Goal: Task Accomplishment & Management: Use online tool/utility

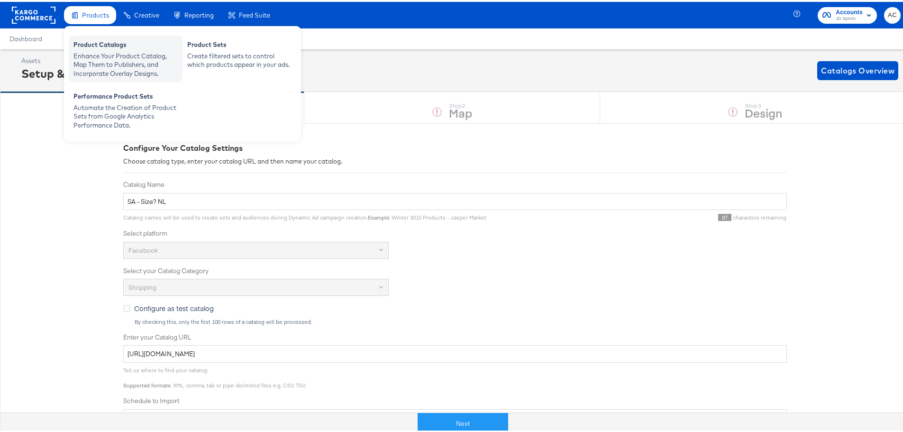
click at [108, 47] on div "Product Catalogs" at bounding box center [125, 43] width 104 height 11
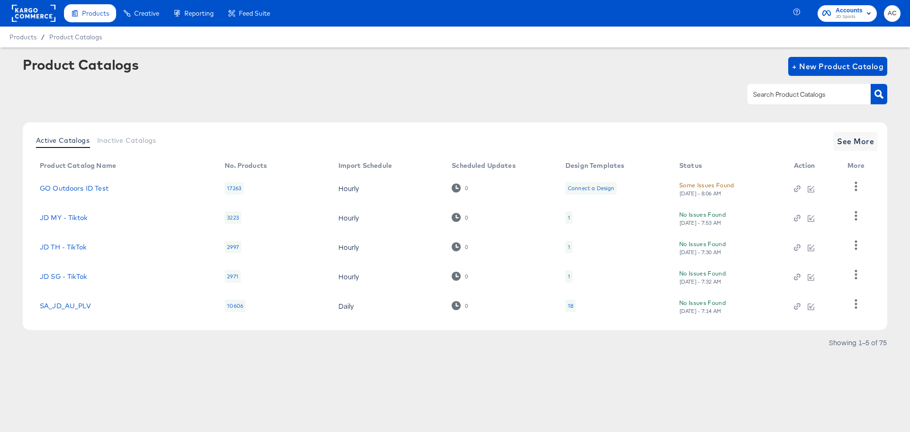
click at [754, 94] on input "text" at bounding box center [802, 94] width 101 height 11
type input "size"
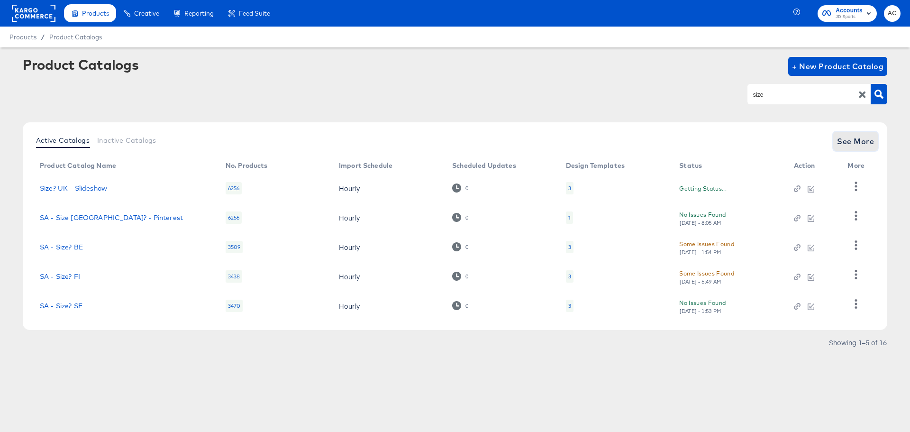
click at [850, 147] on span "See More" at bounding box center [855, 141] width 37 height 13
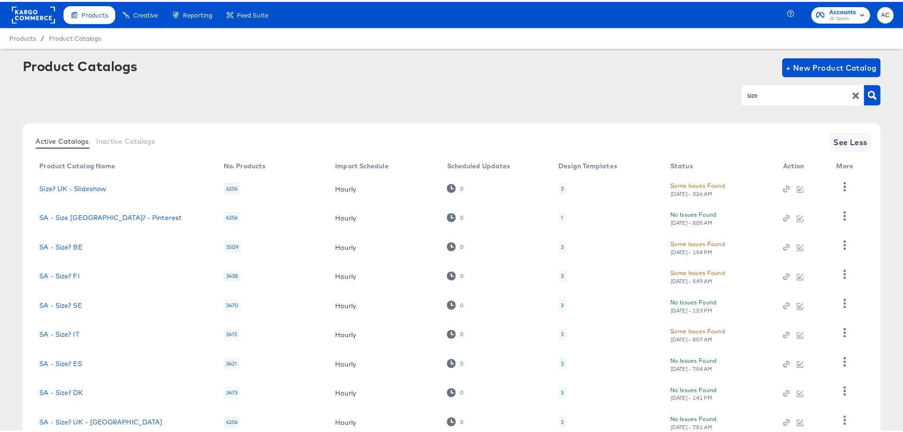
scroll to position [98, 0]
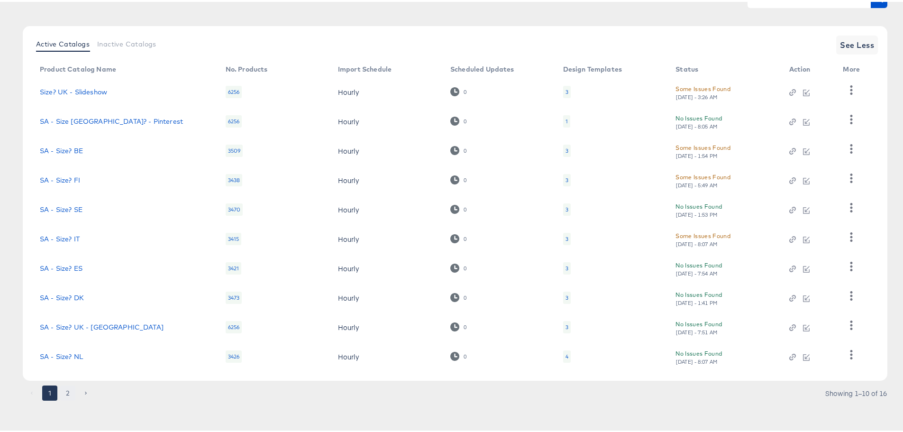
click at [69, 394] on button "2" at bounding box center [67, 391] width 15 height 15
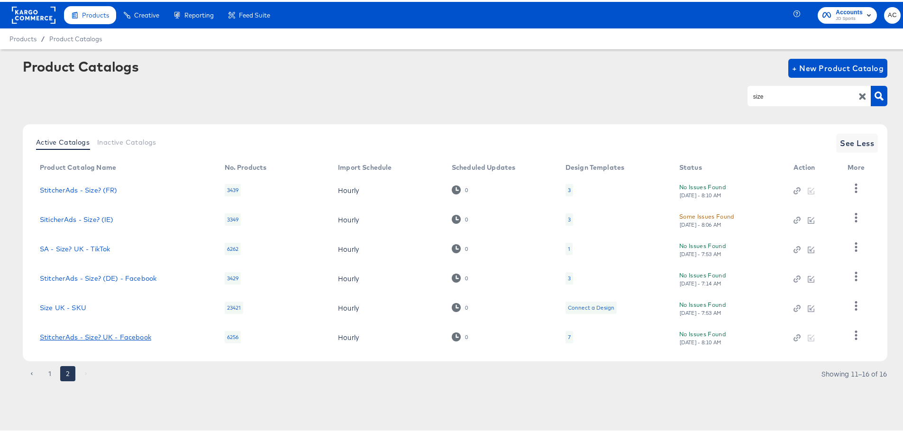
scroll to position [0, 0]
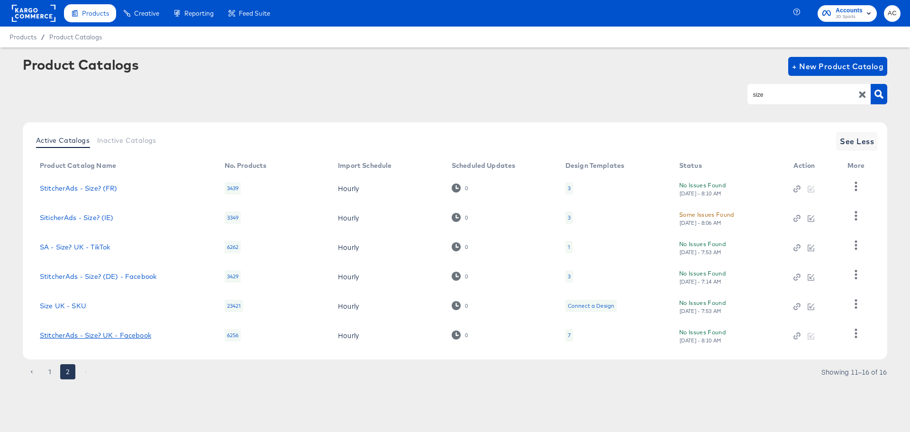
click at [116, 335] on link "StitcherAds - Size? UK - Facebook" at bounding box center [95, 335] width 111 height 8
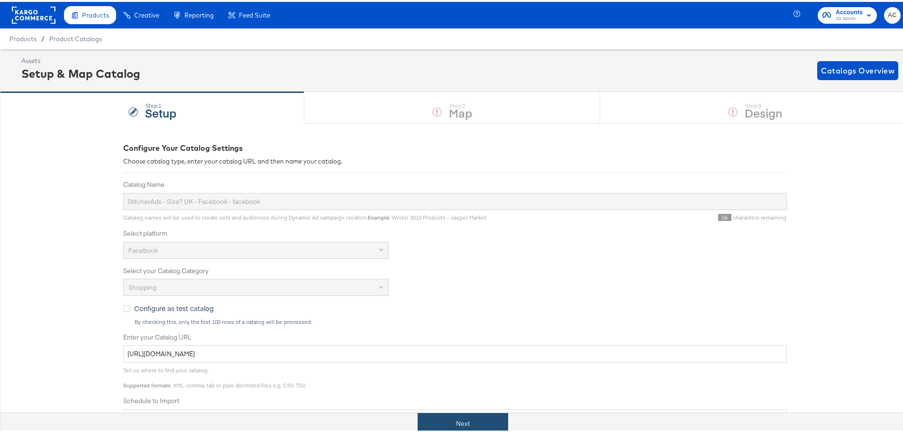
click at [475, 428] on button "Next" at bounding box center [463, 421] width 91 height 21
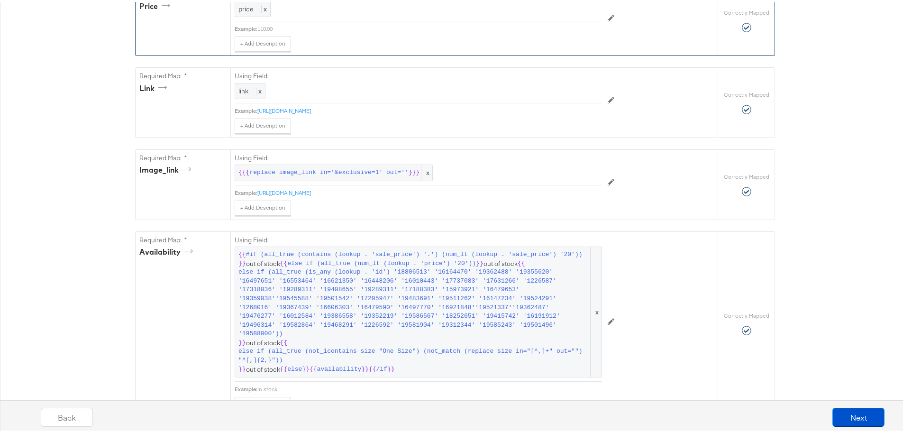
scroll to position [545, 0]
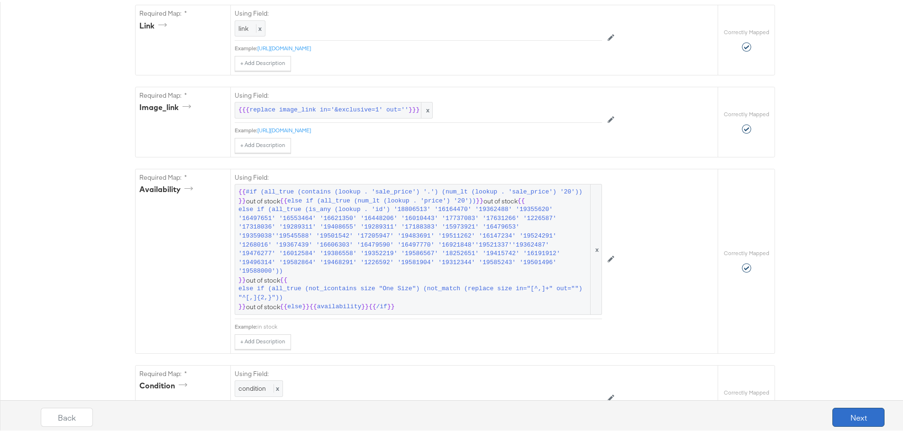
click at [842, 408] on button "Next" at bounding box center [859, 415] width 52 height 19
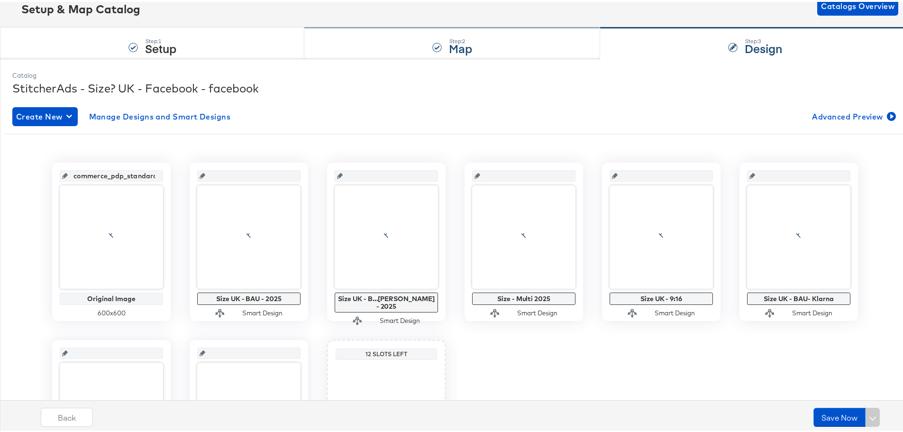
scroll to position [65, 0]
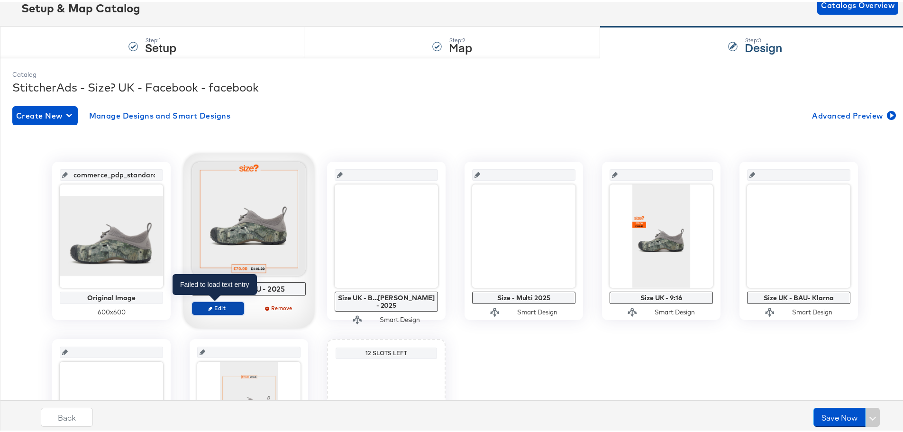
click at [225, 305] on span "Edit" at bounding box center [218, 306] width 44 height 7
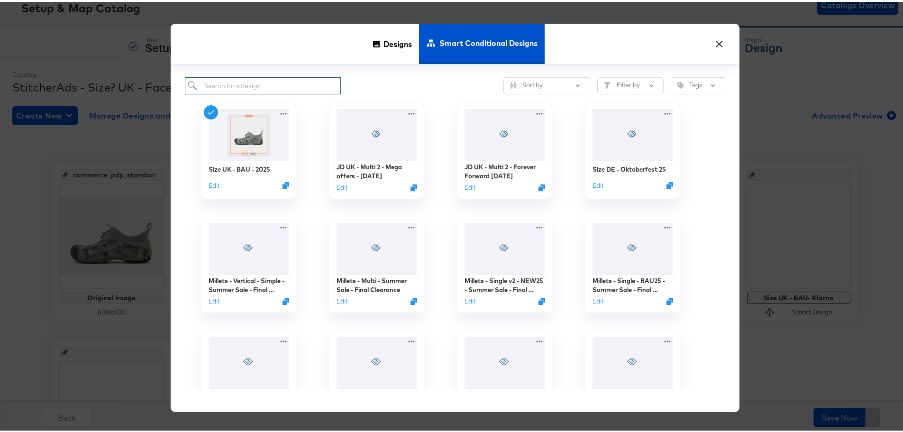
click at [226, 85] on input "search" at bounding box center [263, 84] width 156 height 18
paste input "Size UK - Boosted discount New - 2025"
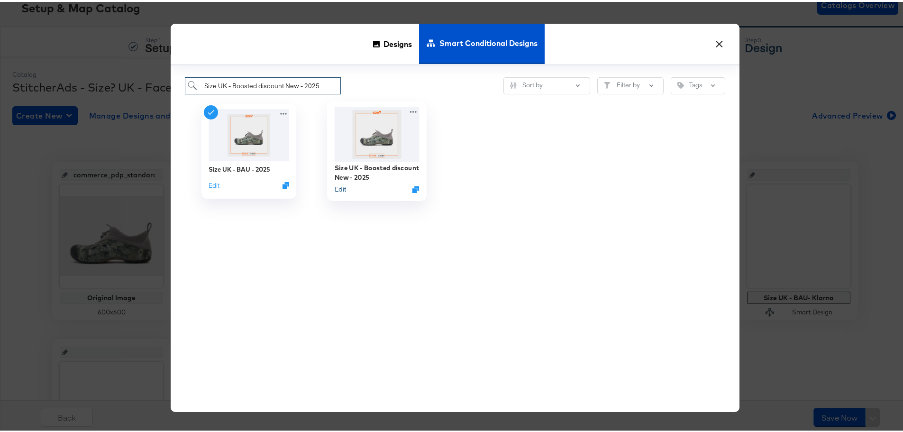
type input "Size UK - Boosted discount New - 2025"
click at [338, 188] on button "Edit" at bounding box center [340, 187] width 11 height 9
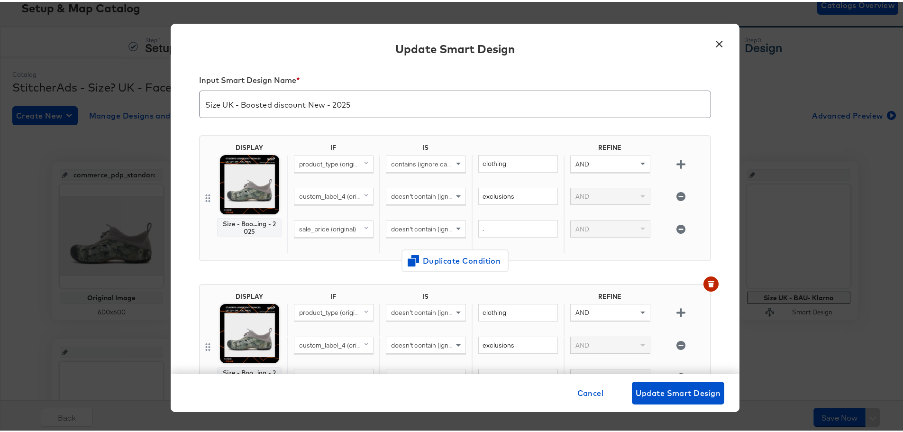
scroll to position [0, 0]
